Goal: Information Seeking & Learning: Find specific fact

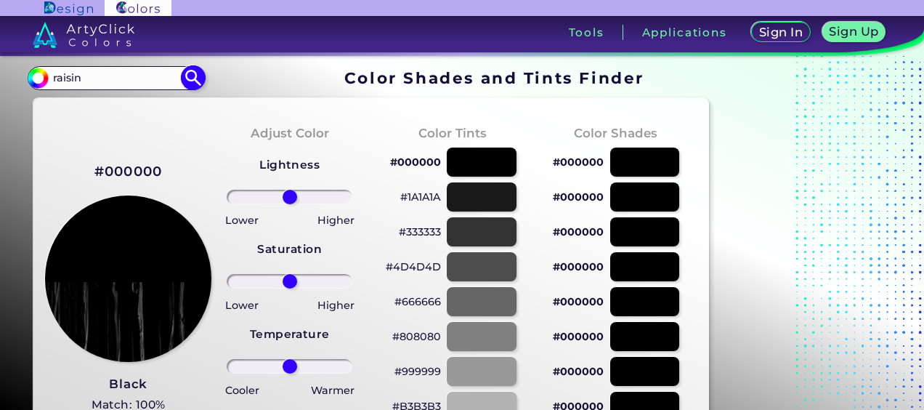
click at [134, 79] on input "raisin" at bounding box center [115, 78] width 135 height 20
type input "r"
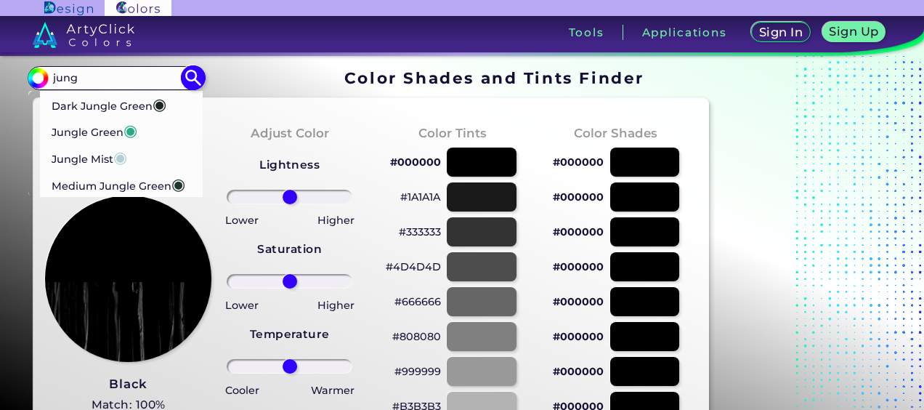
type input "jung"
click at [60, 132] on p "Jungle Green ◉" at bounding box center [94, 130] width 86 height 27
type input "#29ab87"
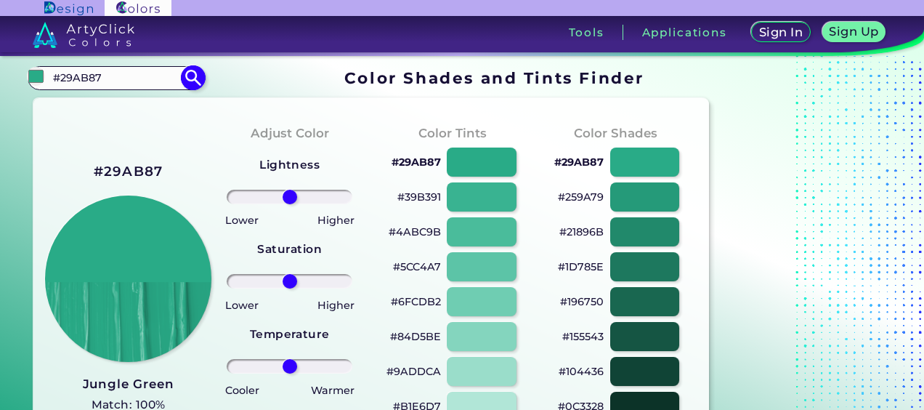
click at [110, 81] on input "#29AB87" at bounding box center [115, 78] width 135 height 20
type input "#"
type input "e"
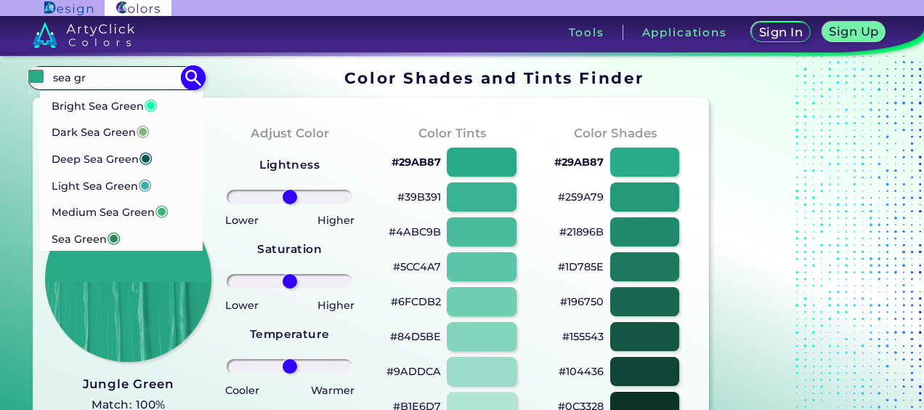
type input "sea gr"
click at [56, 242] on p "Sea Green ◉" at bounding box center [86, 237] width 70 height 27
type input "#2e8b57"
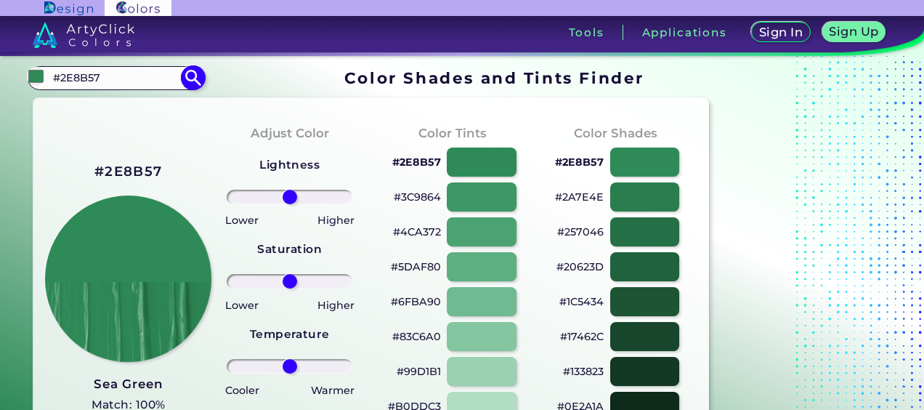
click at [117, 76] on input "#2E8B57" at bounding box center [115, 78] width 135 height 20
type input "#"
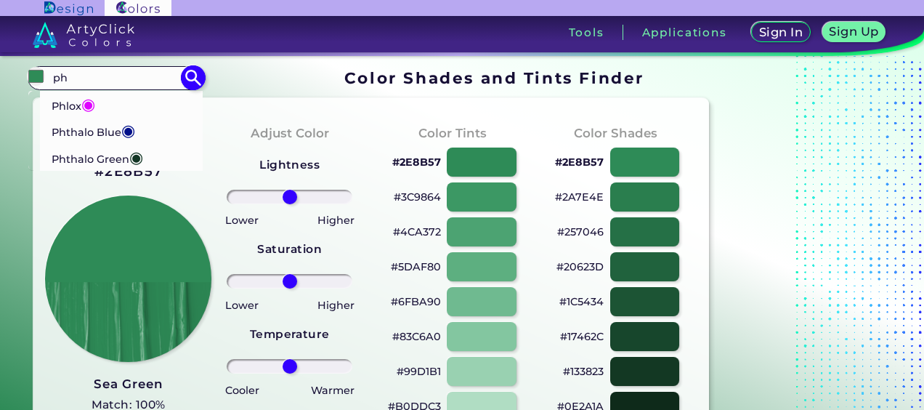
type input "ph"
click at [65, 161] on p "Phthalo Green ◉" at bounding box center [97, 157] width 92 height 27
type input "#123524"
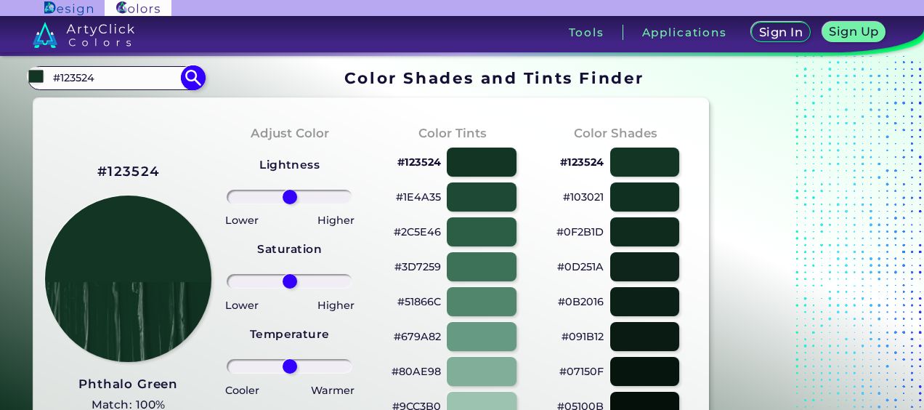
click at [113, 81] on input "#123524" at bounding box center [115, 78] width 135 height 20
type input "#"
type input "phl"
click at [59, 107] on p "Phlox ◉" at bounding box center [73, 103] width 44 height 27
type input "#df00ff"
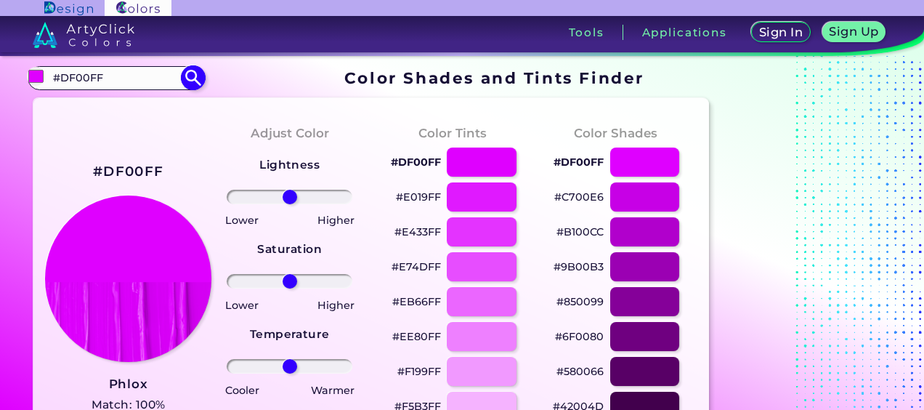
click at [116, 84] on input "#DF00FF" at bounding box center [115, 78] width 135 height 20
type input "#"
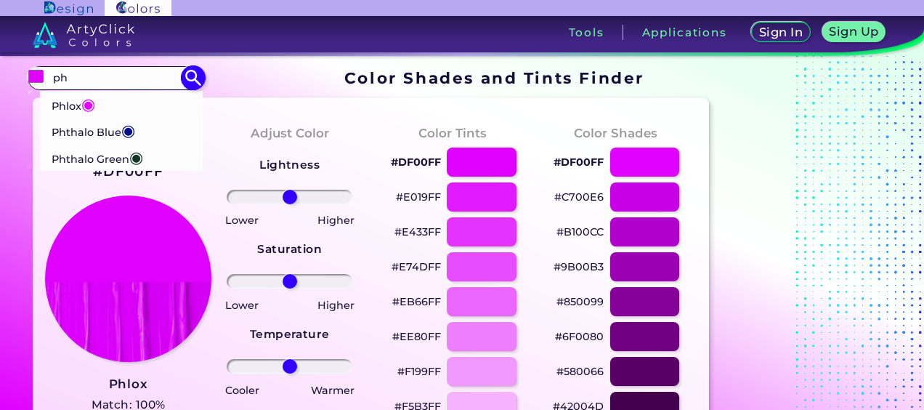
type input "ph"
click at [54, 131] on p "Phthalo Blue ◉" at bounding box center [93, 130] width 84 height 27
type input "#000f89"
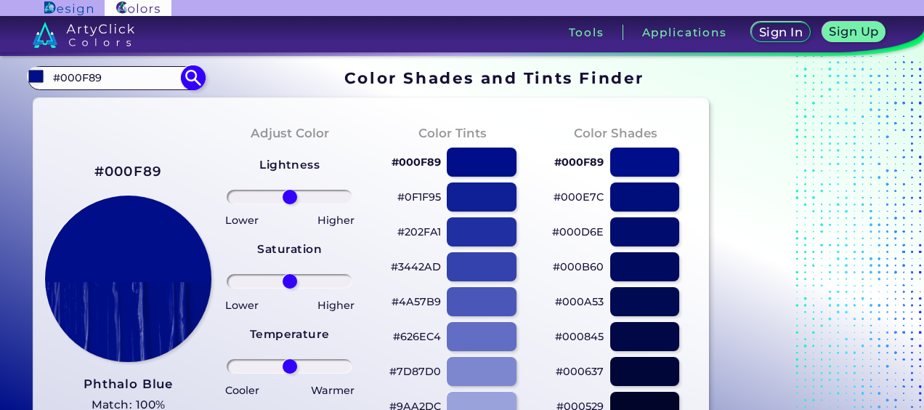
click at [70, 76] on input "#000F89" at bounding box center [115, 78] width 135 height 20
click at [135, 76] on input "#00F89" at bounding box center [115, 78] width 135 height 20
type input "#"
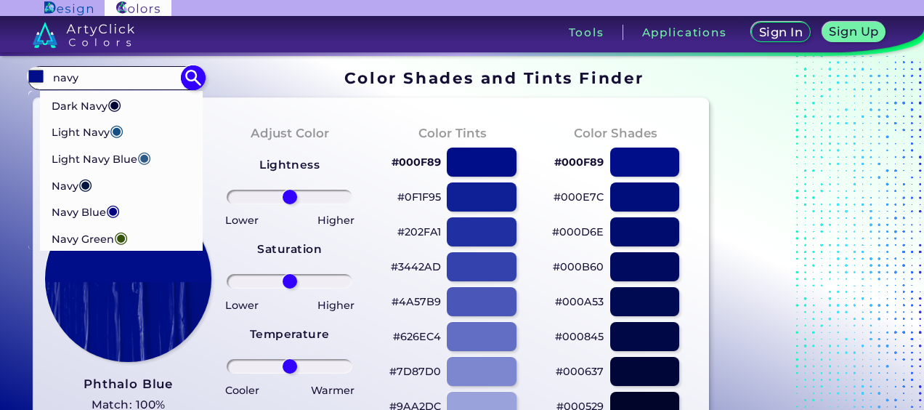
type input "navy"
click at [80, 248] on p "Navy Green ◉" at bounding box center [89, 237] width 77 height 27
type input "#35530a"
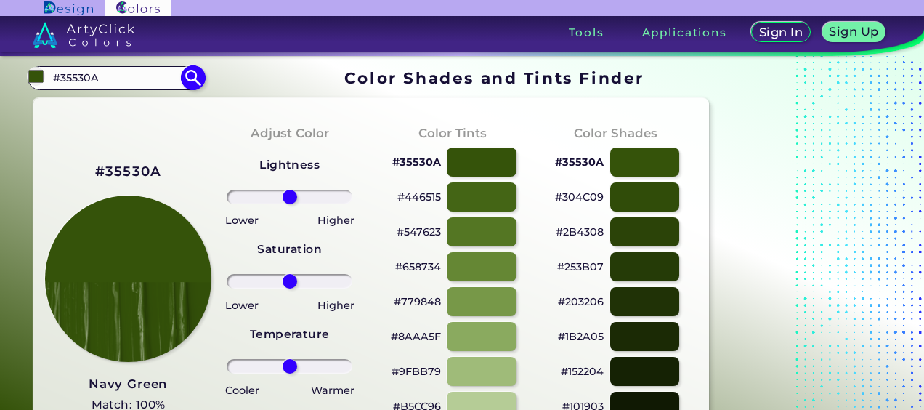
click at [137, 79] on input "#35530A" at bounding box center [115, 78] width 135 height 20
type input "#"
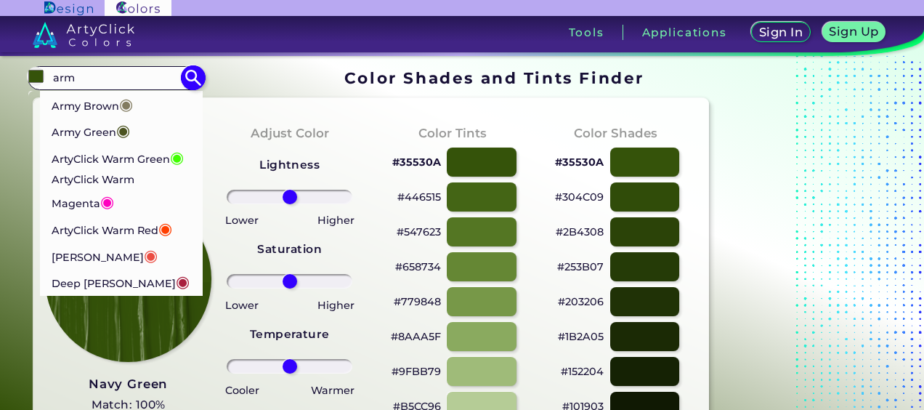
type input "arm"
click at [62, 126] on p "Army Green ◉" at bounding box center [90, 129] width 79 height 27
type input "#4b5320"
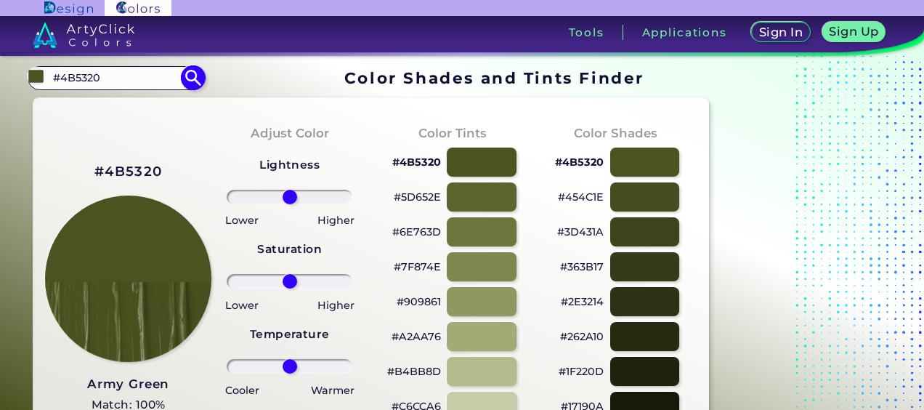
click at [129, 76] on input "#4B5320" at bounding box center [115, 78] width 135 height 20
type input "#"
type input "[MEDICAL_DATA]"
click at [62, 108] on p "Military Green ◉" at bounding box center [96, 103] width 90 height 27
type input "#667c3e"
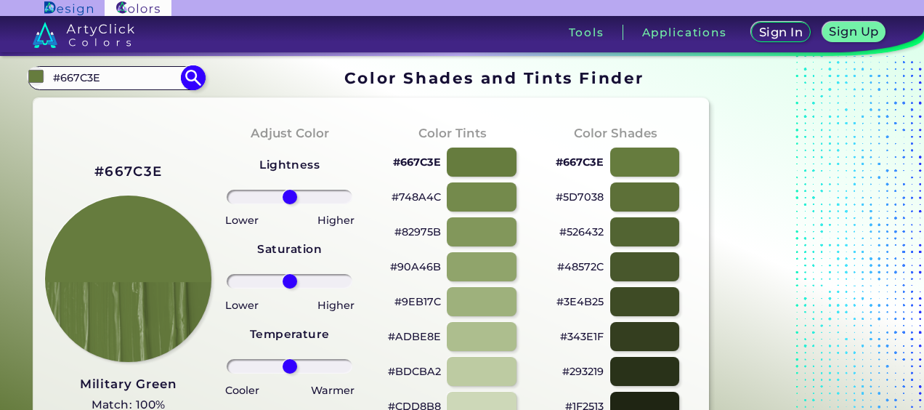
click at [119, 78] on input "#667C3E" at bounding box center [115, 78] width 135 height 20
type input "#"
type input "a"
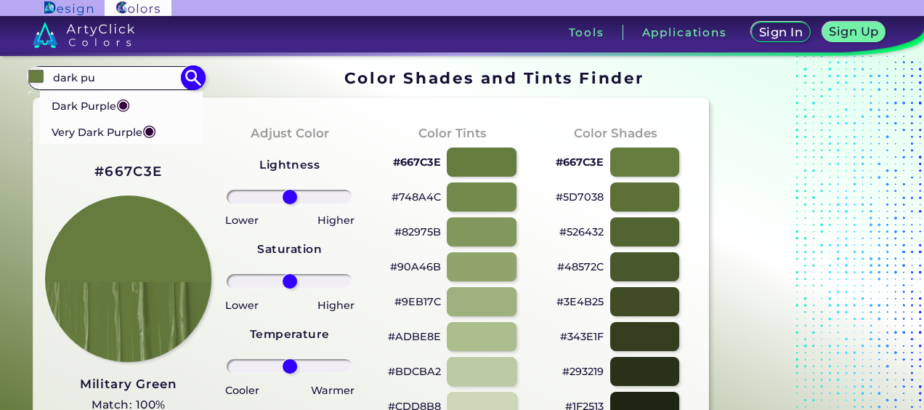
type input "dark pu"
click at [78, 109] on p "Dark Purple ◉" at bounding box center [90, 103] width 79 height 27
type input "#35063e"
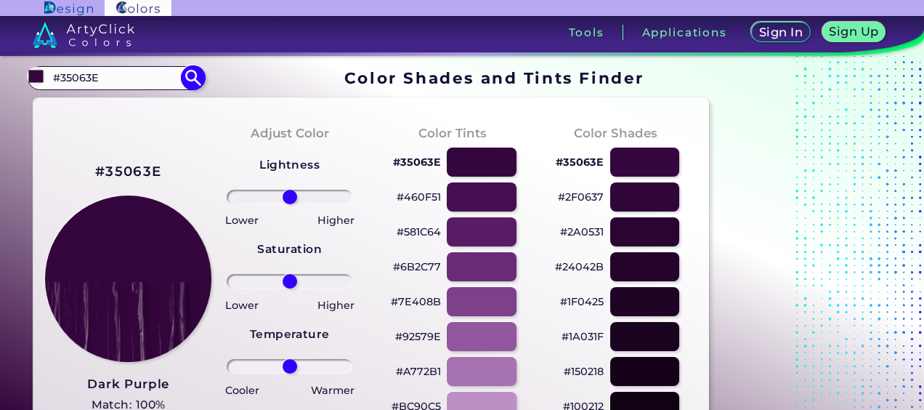
click at [118, 81] on input "#35063E" at bounding box center [115, 78] width 135 height 20
type input "#"
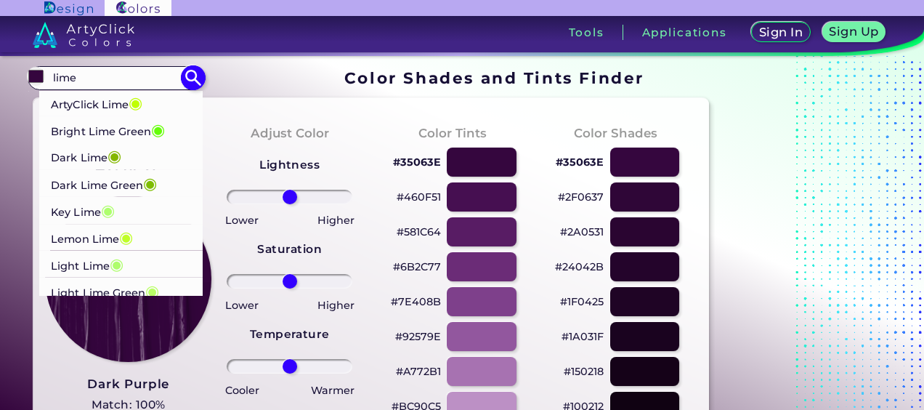
type input "lime"
click at [65, 210] on p "Key Lime ◉" at bounding box center [83, 209] width 64 height 27
type input "#aeff6e"
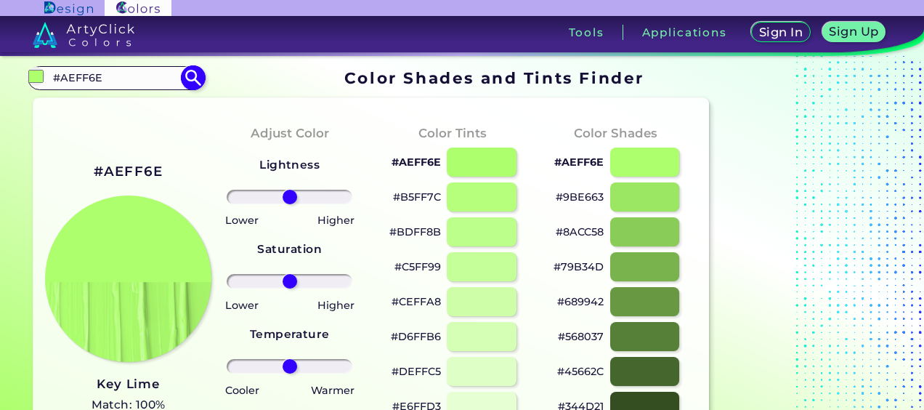
click at [148, 76] on input "#AEFF6E" at bounding box center [115, 78] width 135 height 20
type input "#"
type input "j"
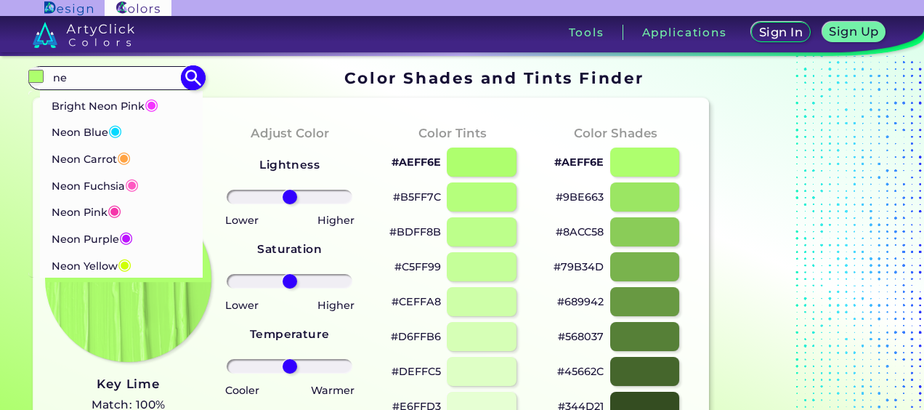
type input "n"
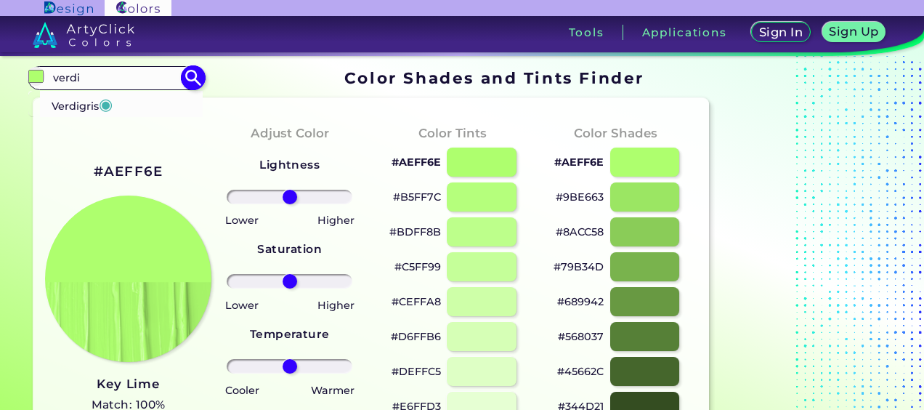
type input "verdi"
click at [86, 108] on p "Verdigris ◉" at bounding box center [82, 103] width 62 height 27
type input "#43b3ae"
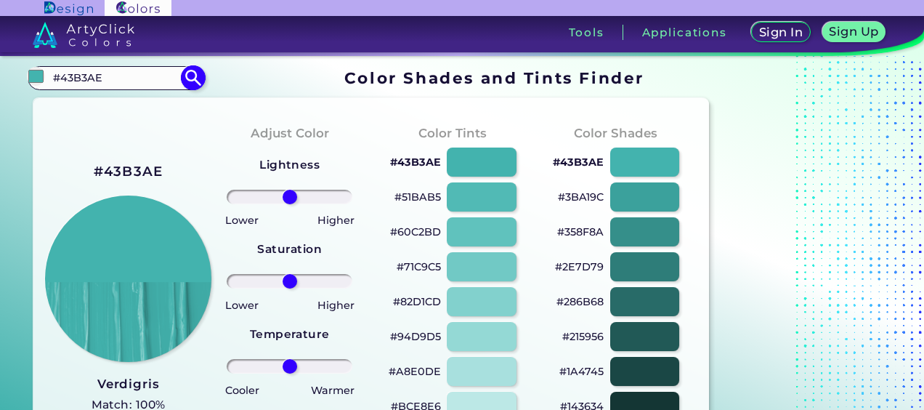
click at [128, 81] on input "#43B3AE" at bounding box center [115, 78] width 135 height 20
type input "#"
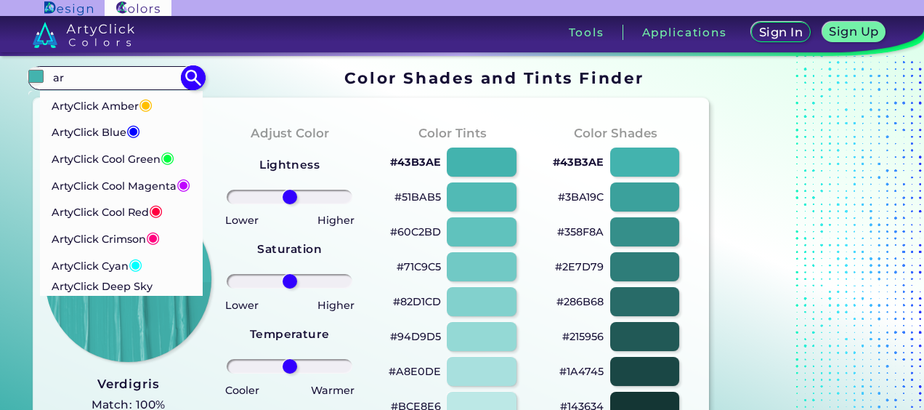
type input "a"
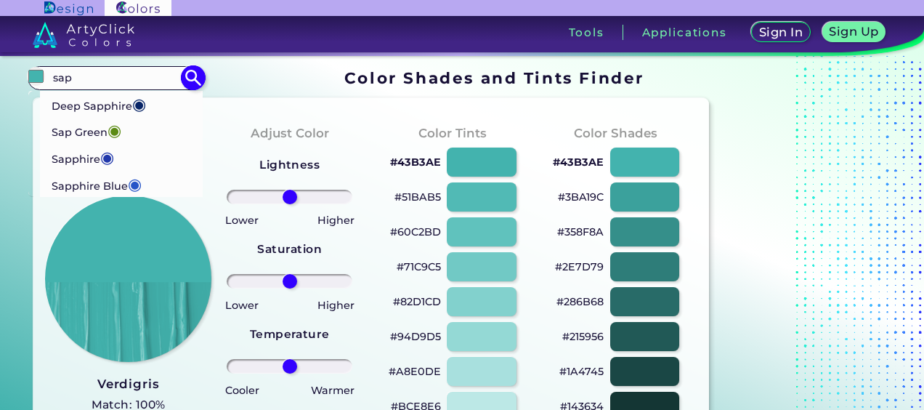
type input "sap"
click at [63, 142] on p "Sap Green ◉" at bounding box center [86, 130] width 70 height 27
type input "#5c8b15"
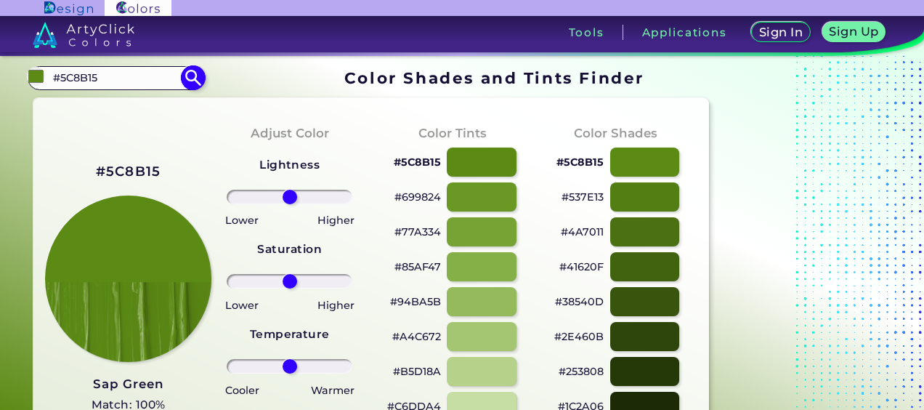
click at [132, 76] on input "#5C8B15" at bounding box center [115, 78] width 135 height 20
type input "#"
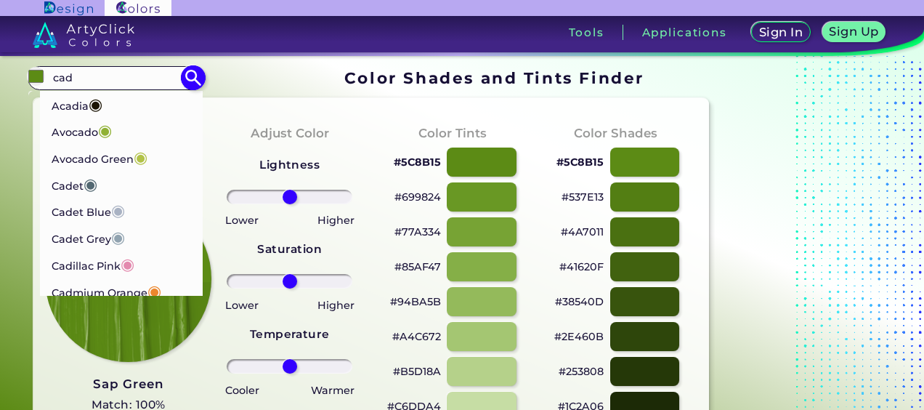
type input "cad"
click at [58, 190] on p "Cadet ◉" at bounding box center [74, 183] width 46 height 27
type input "#536872"
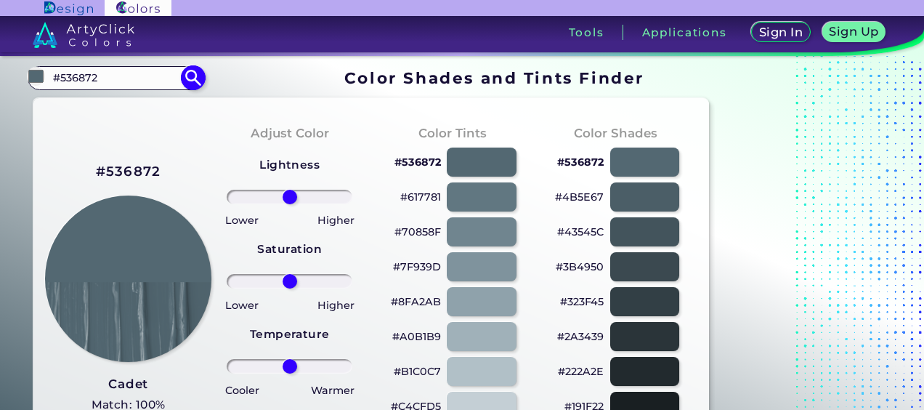
click at [113, 76] on input "#536872" at bounding box center [115, 78] width 135 height 20
type input "#"
click at [112, 74] on input "dark bri" at bounding box center [115, 78] width 135 height 20
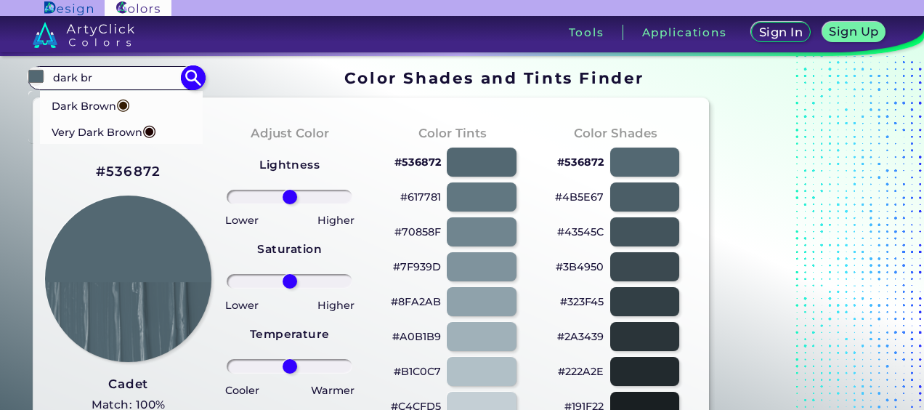
type input "dark br"
click at [71, 103] on p "Dark Brown ◉" at bounding box center [90, 103] width 79 height 27
type input "#341c02"
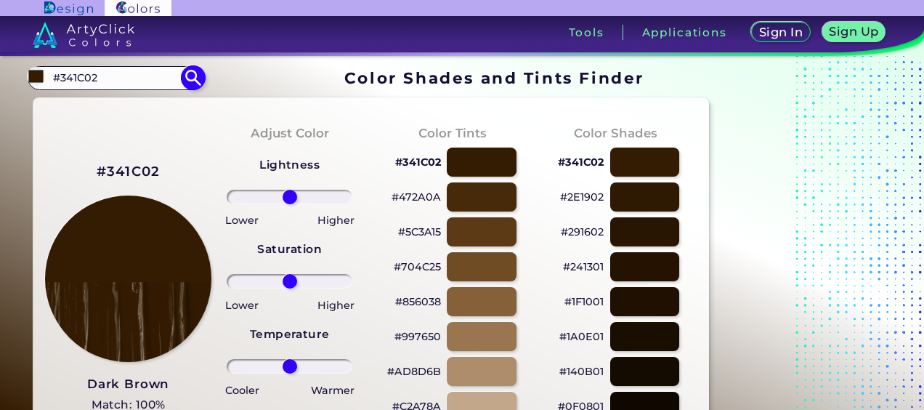
click at [111, 84] on input "#341C02" at bounding box center [115, 78] width 135 height 20
type input "#"
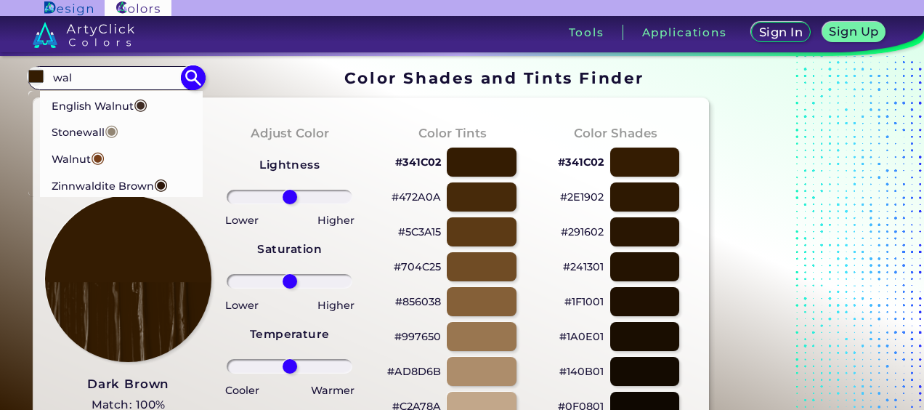
type input "wal"
click at [65, 149] on p "Walnut ◉" at bounding box center [78, 157] width 54 height 27
type input "#773f1a"
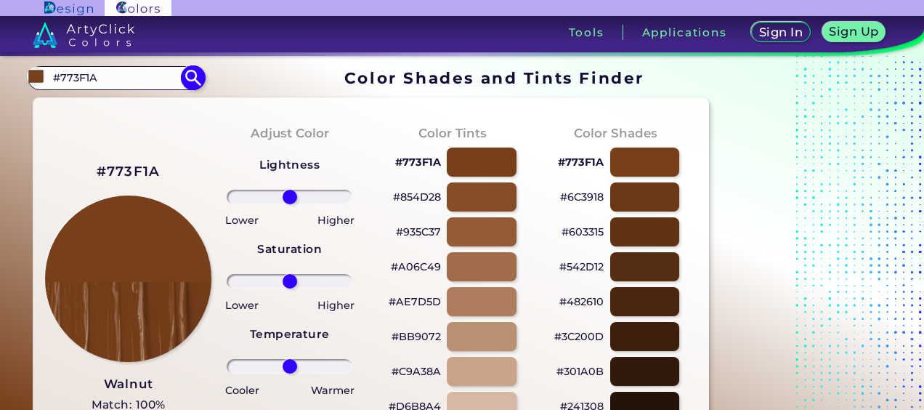
click at [116, 81] on input "#773F1A" at bounding box center [115, 78] width 135 height 20
type input "#"
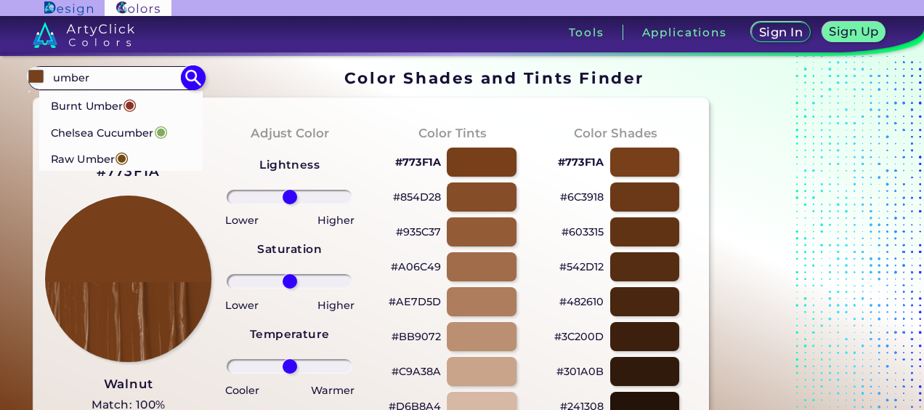
type input "umber"
click at [55, 156] on p "Raw Umber ◉" at bounding box center [90, 157] width 78 height 27
type input "#734a12"
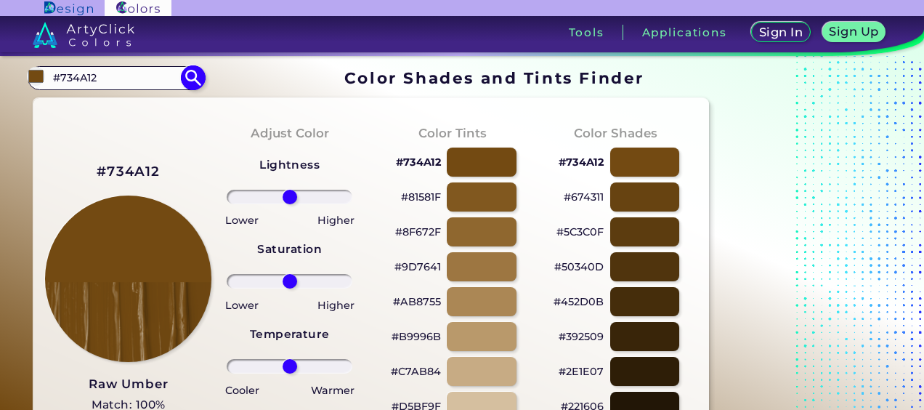
click at [94, 72] on input "#734A12" at bounding box center [115, 78] width 135 height 20
type input "#"
type input "wen"
click at [77, 102] on p "Wenge ◉" at bounding box center [77, 103] width 53 height 27
type input "#645452"
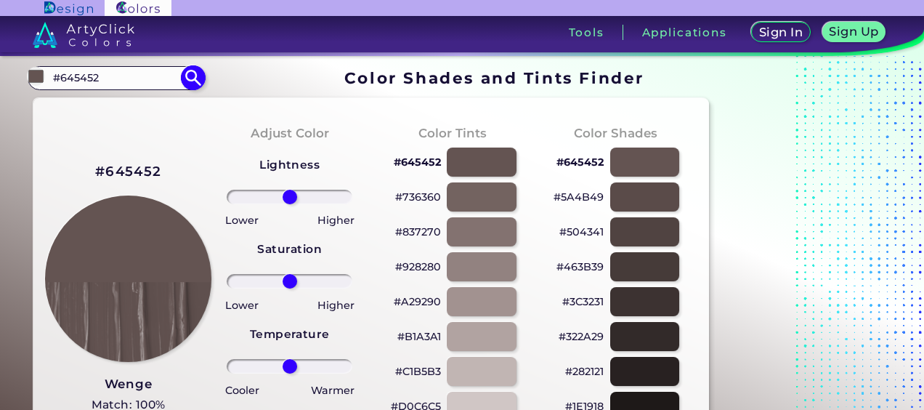
click at [128, 75] on input "#645452" at bounding box center [115, 78] width 135 height 20
type input "#"
type input "tyr"
click at [92, 106] on p "Tyrian Purple ◉" at bounding box center [94, 103] width 86 height 27
type input "#c45aec"
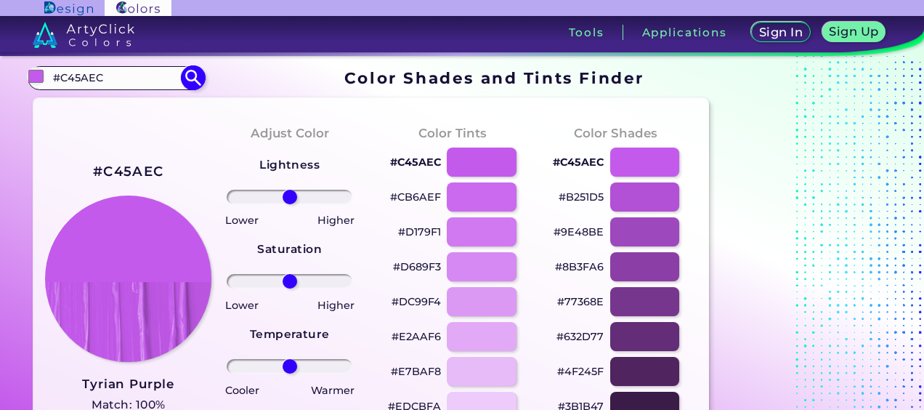
click at [124, 80] on input "#C45AEC" at bounding box center [115, 78] width 135 height 20
type input "#"
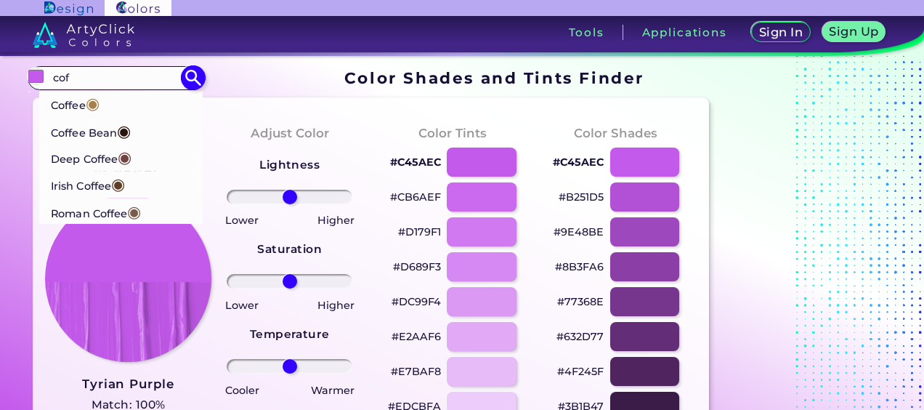
type input "cof"
click at [65, 104] on p "Coffee ◉" at bounding box center [75, 103] width 49 height 27
type input "#a6814c"
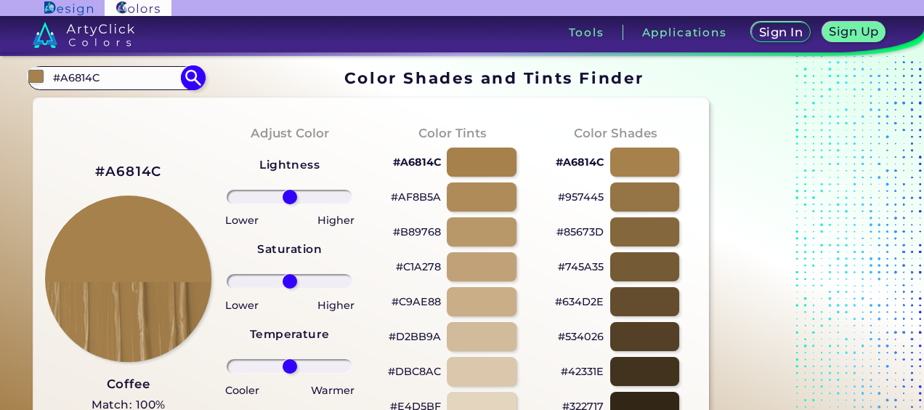
click at [117, 76] on input "#A6814C" at bounding box center [115, 78] width 135 height 20
type input "#"
type input "manti"
click at [73, 113] on p "Mantis ◉" at bounding box center [76, 103] width 51 height 27
type input "#74c365"
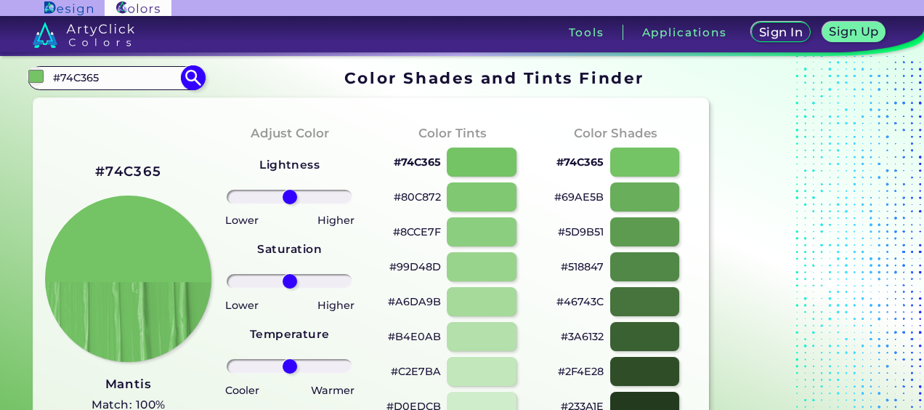
click at [131, 74] on input "#74C365" at bounding box center [115, 78] width 135 height 20
type input "#"
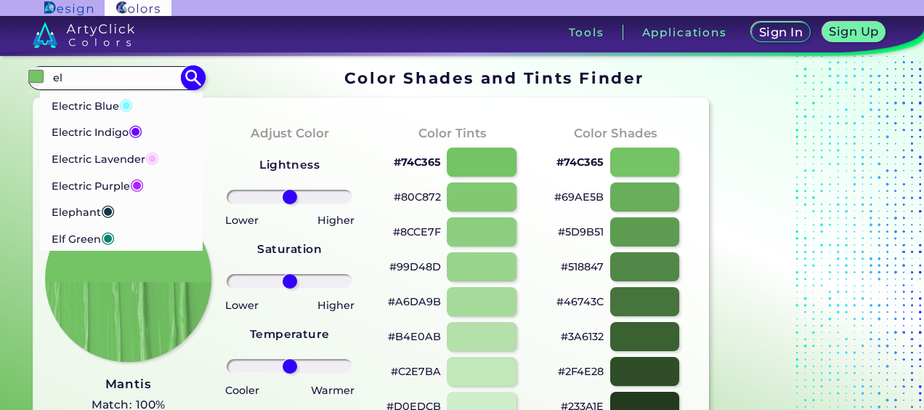
type input "e"
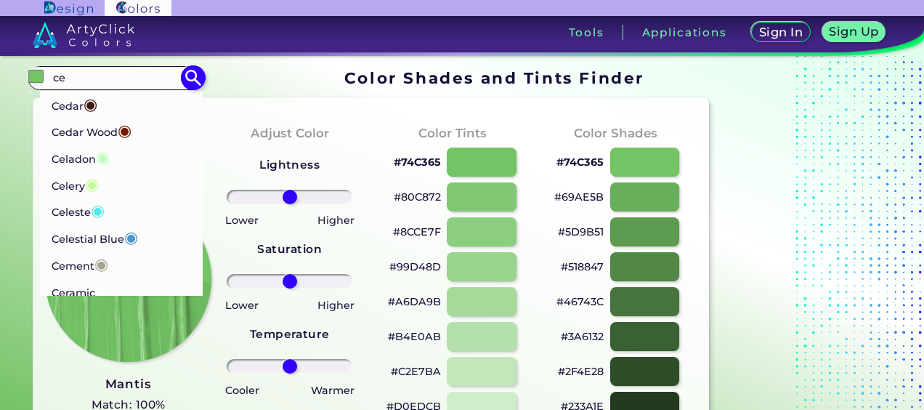
type input "c"
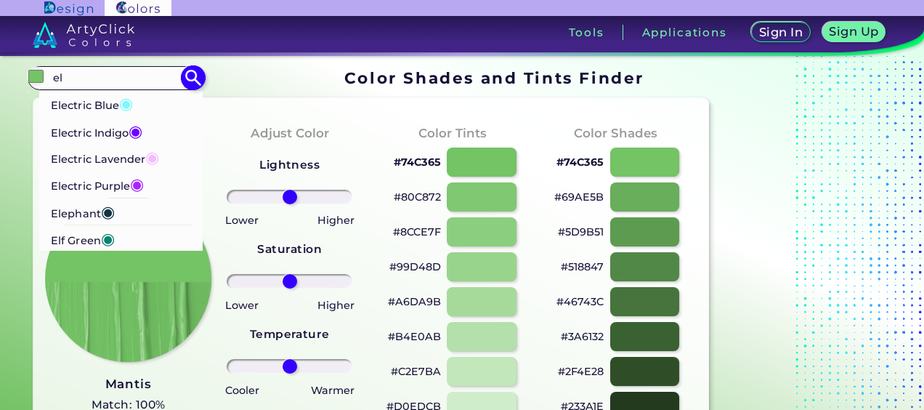
type input "el"
click at [57, 103] on p "Electric Blue ◉" at bounding box center [92, 103] width 82 height 27
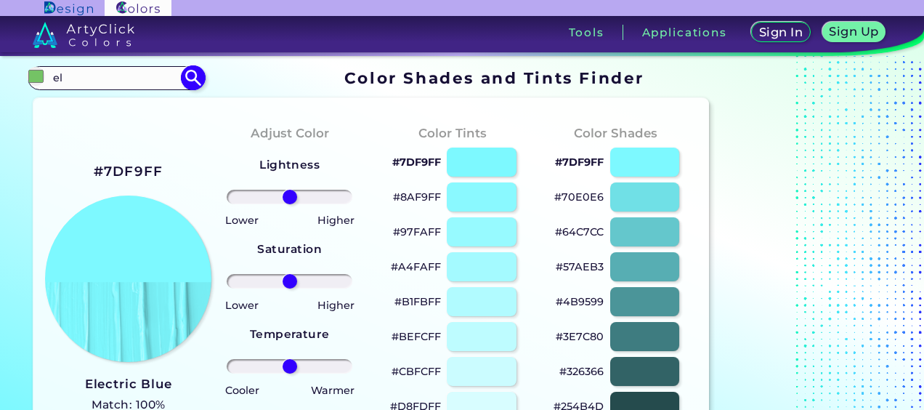
type input "#7df9ff"
click at [107, 80] on input "#7DF9FF" at bounding box center [115, 78] width 135 height 20
click at [129, 77] on input "#7DF9" at bounding box center [115, 78] width 135 height 20
type input "#"
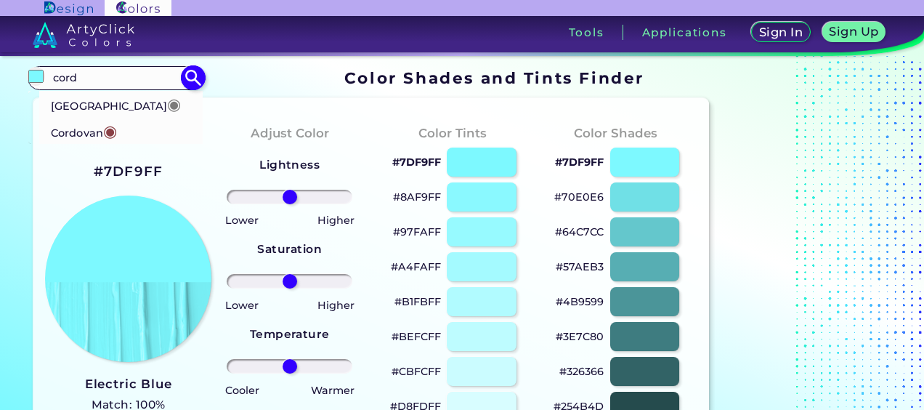
type input "cord"
click at [67, 128] on p "Cordovan ◉" at bounding box center [84, 130] width 66 height 27
type input "#893f45"
type input "#893F45"
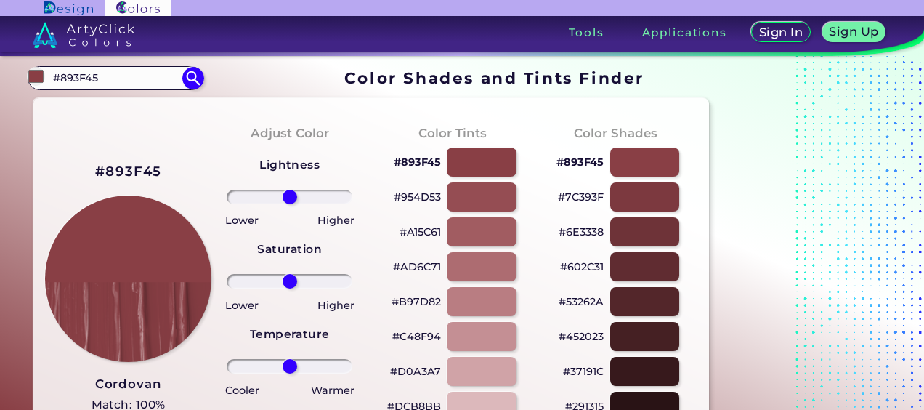
click at [132, 51] on link at bounding box center [171, 34] width 342 height 37
